Goal: Task Accomplishment & Management: Complete application form

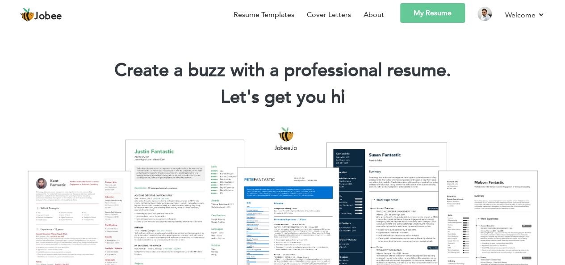
click at [428, 22] on link "My Resume" at bounding box center [432, 13] width 65 height 20
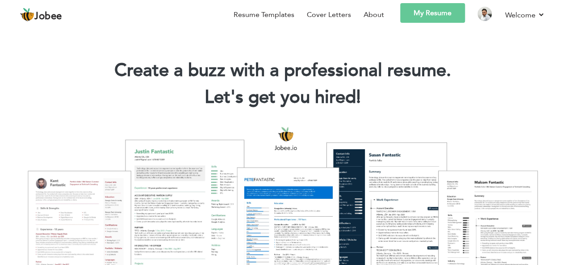
click at [428, 17] on link "My Resume" at bounding box center [432, 13] width 65 height 20
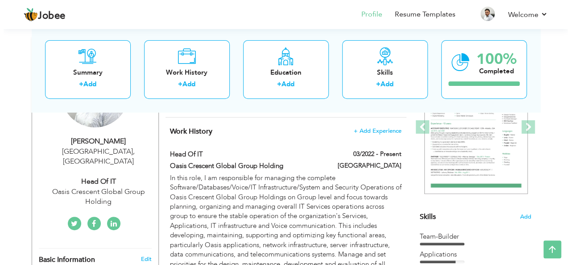
scroll to position [117, 0]
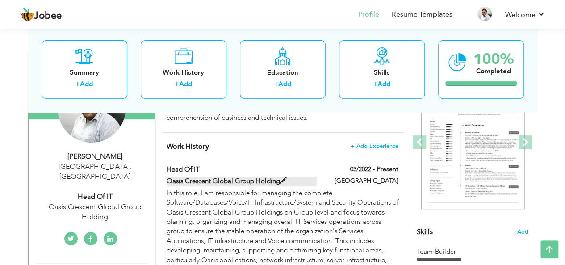
click at [283, 179] on span at bounding box center [283, 180] width 7 height 7
type input "Head of IT"
type input "Oasis Crescent Global Group Holding"
type input "03/2022"
type input "[GEOGRAPHIC_DATA]"
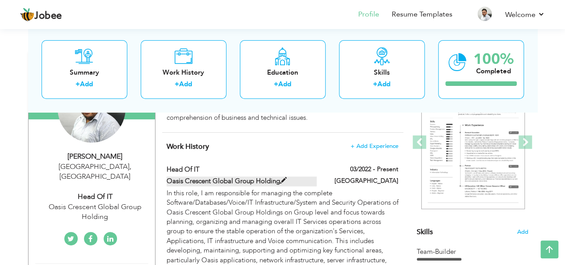
checkbox input "true"
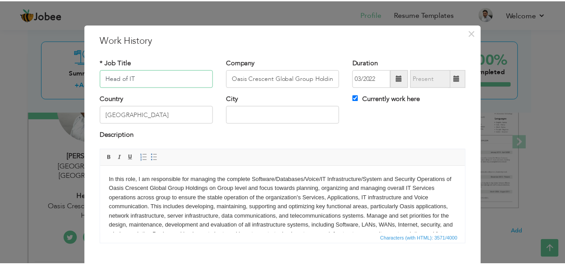
scroll to position [2, 0]
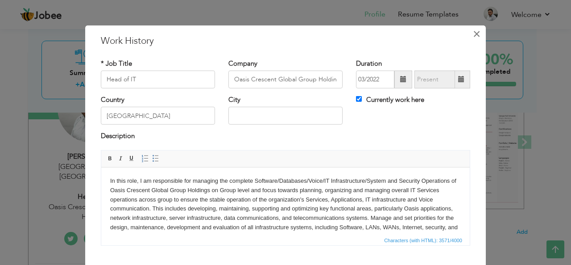
click at [477, 34] on span "×" at bounding box center [477, 33] width 8 height 16
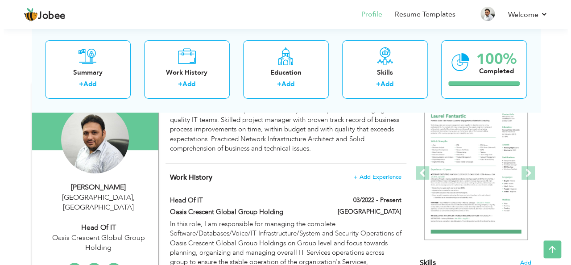
scroll to position [81, 0]
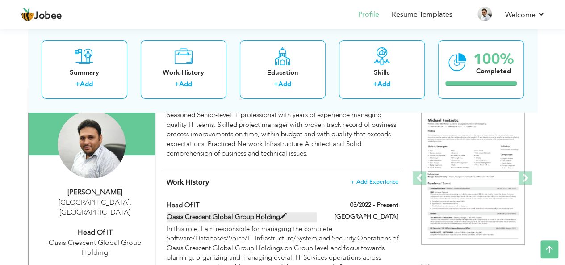
click at [282, 214] on span at bounding box center [283, 216] width 7 height 7
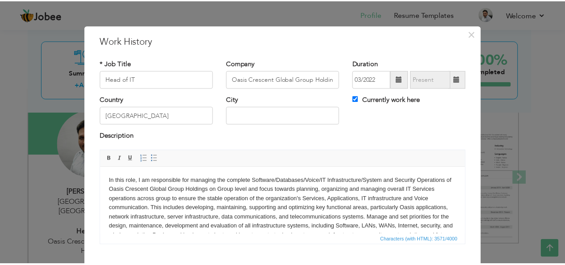
scroll to position [0, 0]
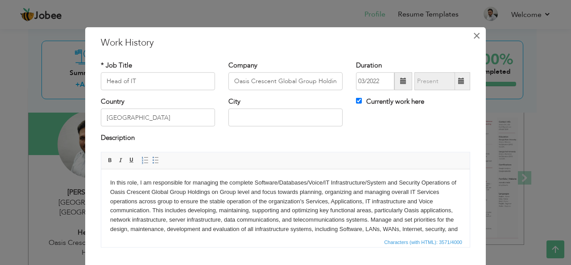
click at [473, 34] on span "×" at bounding box center [477, 35] width 8 height 16
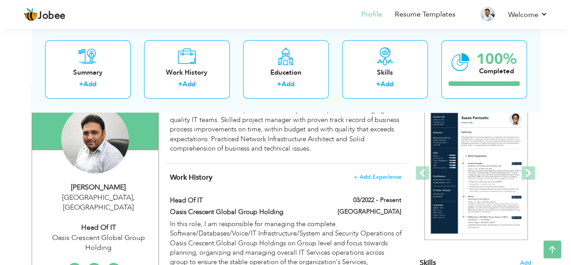
scroll to position [139, 0]
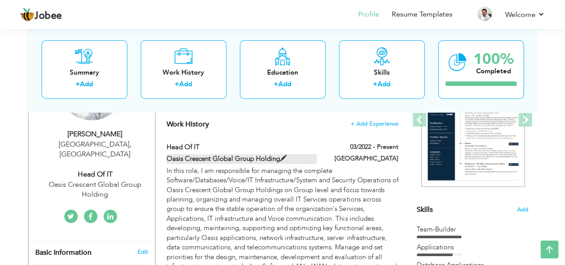
click at [280, 155] on span at bounding box center [283, 158] width 7 height 7
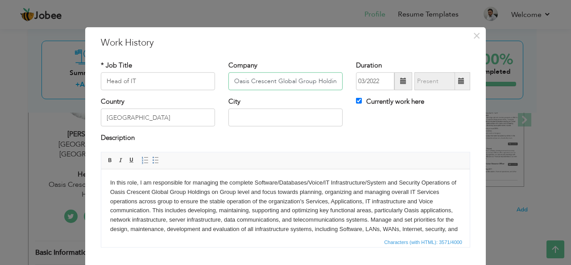
click at [328, 85] on input "Oasis Crescent Global Group Holding" at bounding box center [286, 81] width 114 height 18
click at [332, 84] on input "Oasis Crescent Global Group Holding" at bounding box center [286, 81] width 114 height 18
click at [338, 81] on input "Oasis Crescent Global Group Holding" at bounding box center [286, 81] width 114 height 18
click at [329, 81] on input "Oasis Crescent Global Group Holding" at bounding box center [286, 81] width 114 height 18
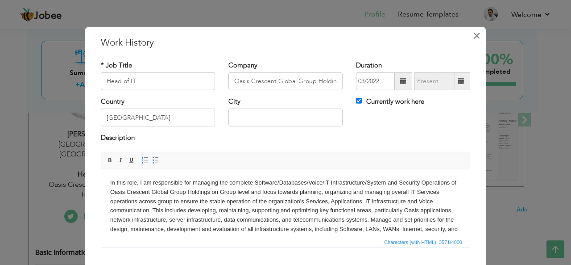
click at [475, 36] on span "×" at bounding box center [477, 35] width 8 height 16
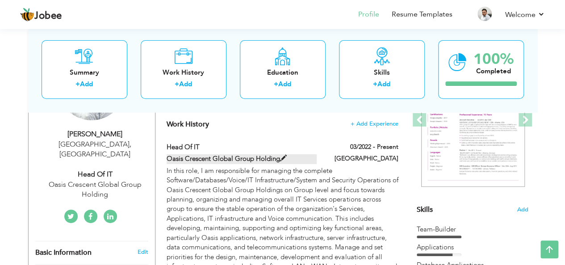
click at [284, 155] on span at bounding box center [283, 158] width 7 height 7
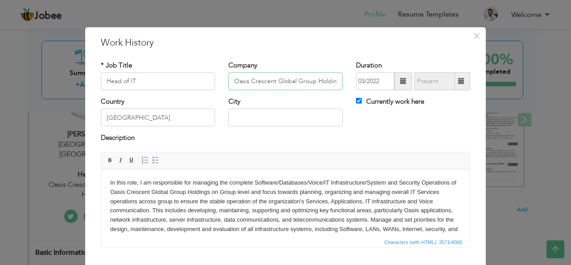
click at [333, 84] on input "Oasis Crescent Global Group Holding" at bounding box center [286, 81] width 114 height 18
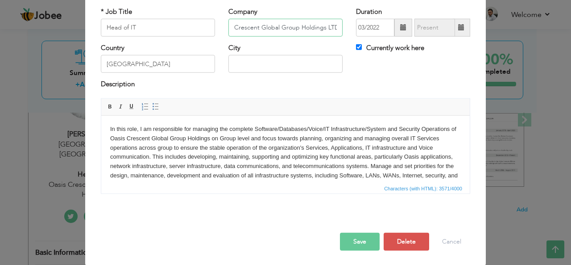
type input "Oasis Crescent Global Group Holdings LTD"
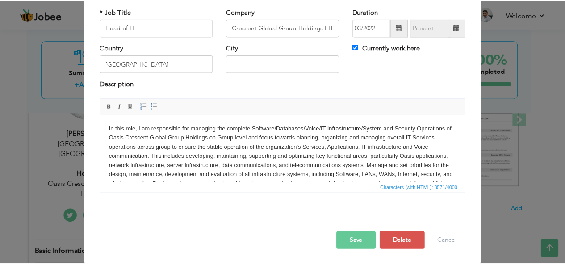
scroll to position [0, 0]
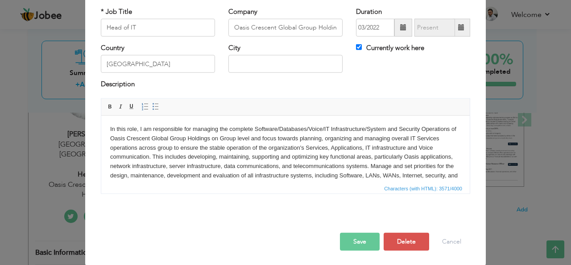
click at [368, 240] on button "Save" at bounding box center [360, 242] width 40 height 18
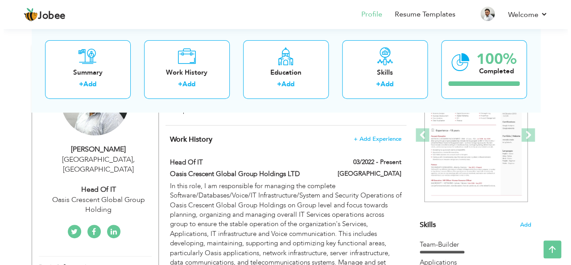
scroll to position [124, 0]
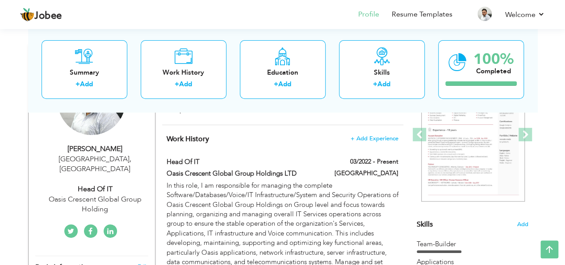
click at [110, 198] on div "Oasis Crescent Global Group Holding" at bounding box center [95, 204] width 120 height 21
type input "Jibran"
type input "Rufi"
type input "[PHONE_NUMBER]"
select select "number:166"
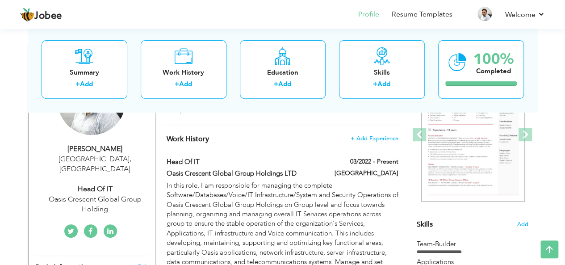
type input "[GEOGRAPHIC_DATA]"
select select "number:21"
type input "Oasis Crescent Global Group Holding"
type input "Head of IT"
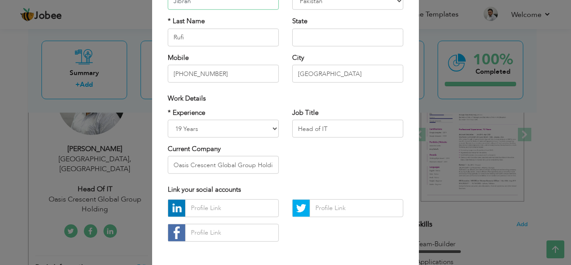
scroll to position [99, 0]
click at [258, 167] on input "Oasis Crescent Global Group Holding" at bounding box center [223, 164] width 111 height 18
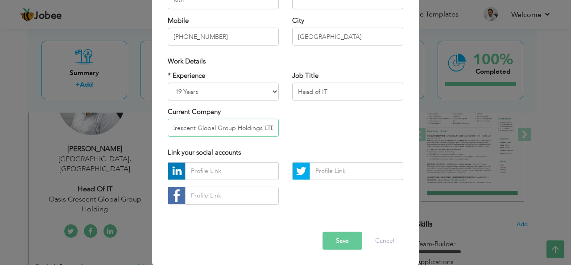
type input "Oasis Crescent Global Group Holdings LTD"
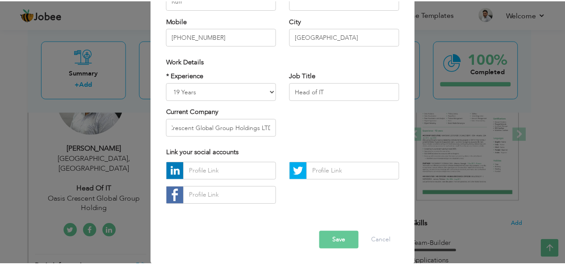
scroll to position [0, 0]
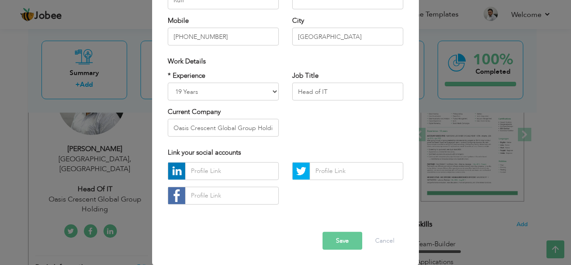
click at [348, 245] on button "Save" at bounding box center [343, 241] width 40 height 18
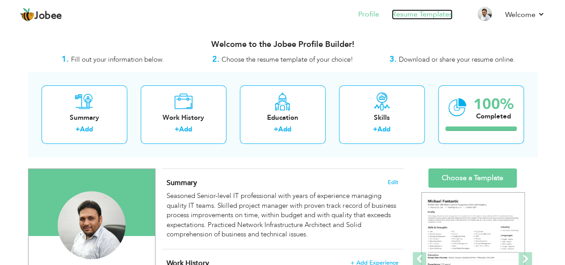
click at [405, 14] on link "Resume Templates" at bounding box center [422, 14] width 61 height 10
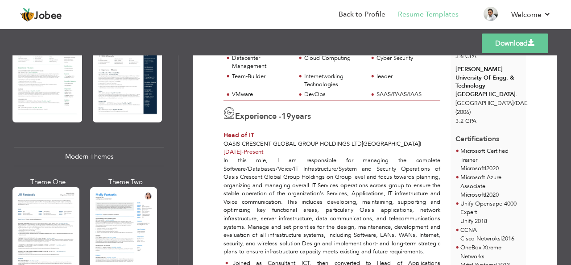
scroll to position [321, 0]
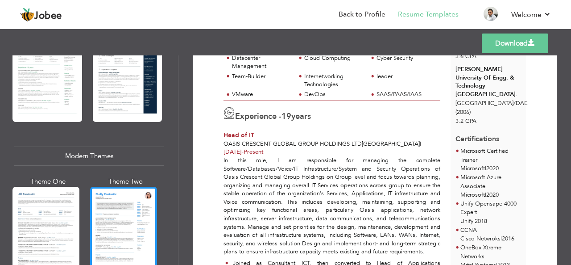
click at [125, 195] on div at bounding box center [123, 231] width 67 height 88
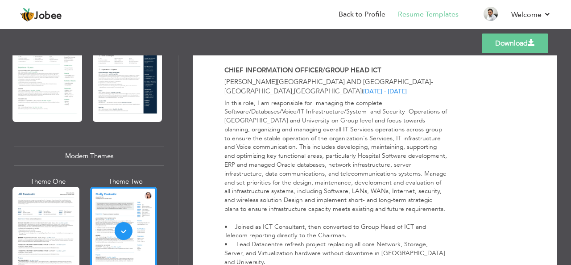
scroll to position [752, 0]
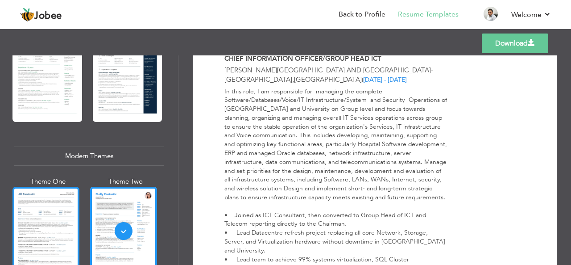
click at [56, 213] on div at bounding box center [46, 231] width 67 height 88
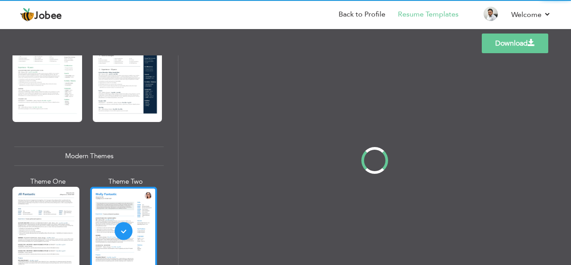
scroll to position [0, 0]
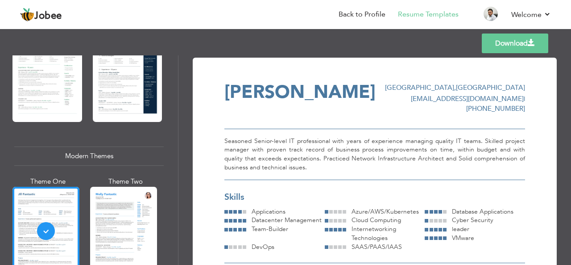
click at [263, 159] on div "Seasoned Senior-level IT professional with years of experience managing quality…" at bounding box center [375, 154] width 301 height 51
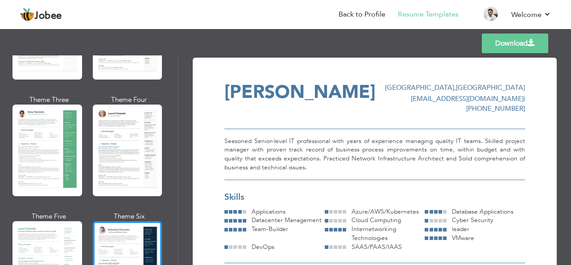
scroll to position [130, 0]
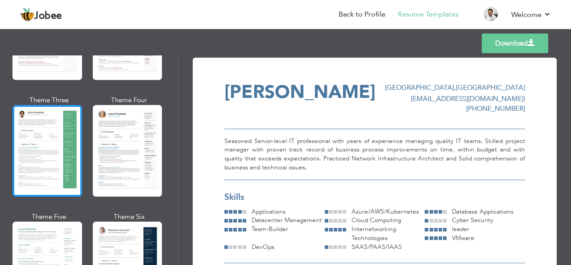
click at [47, 122] on div at bounding box center [48, 151] width 70 height 92
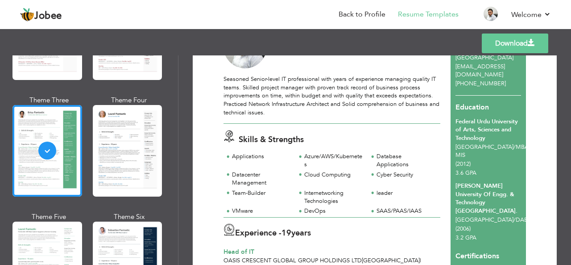
scroll to position [0, 0]
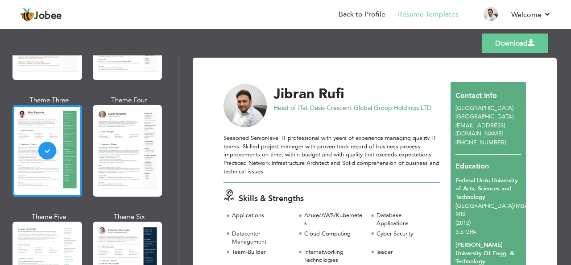
click at [517, 40] on link "Download" at bounding box center [515, 43] width 67 height 20
click at [507, 43] on link "Download" at bounding box center [515, 43] width 67 height 20
